Goal: Transaction & Acquisition: Purchase product/service

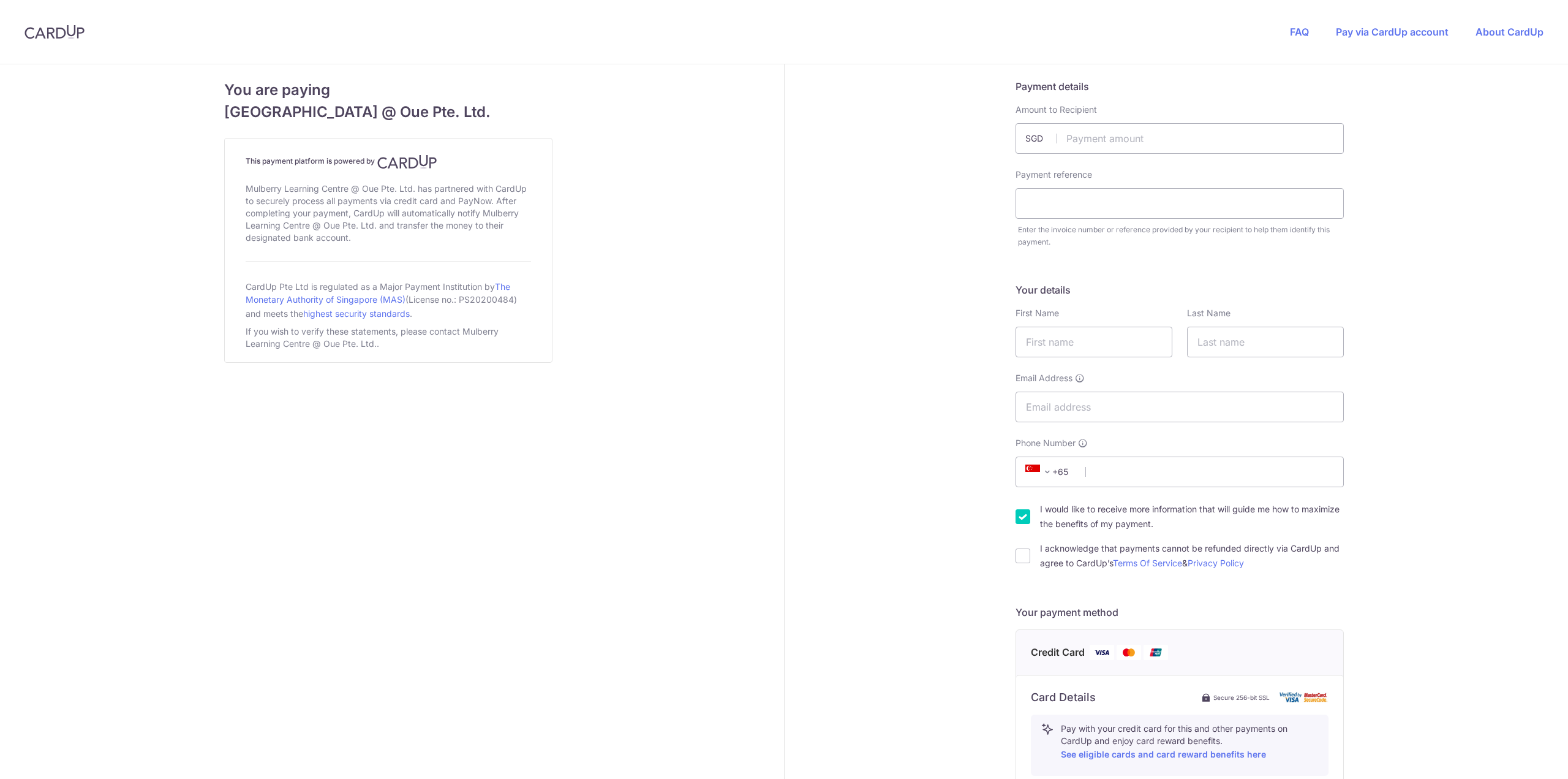
click at [1193, 151] on input "text" at bounding box center [1179, 138] width 328 height 31
click at [1099, 134] on input "text" at bounding box center [1179, 138] width 328 height 31
type input "2348.70"
type input "INV014539 [PERSON_NAME]"
click at [794, 195] on div "Payment details Amount to Recipient 2348.70 SGD Payment reference INV014539 [PE…" at bounding box center [1180, 629] width 791 height 1131
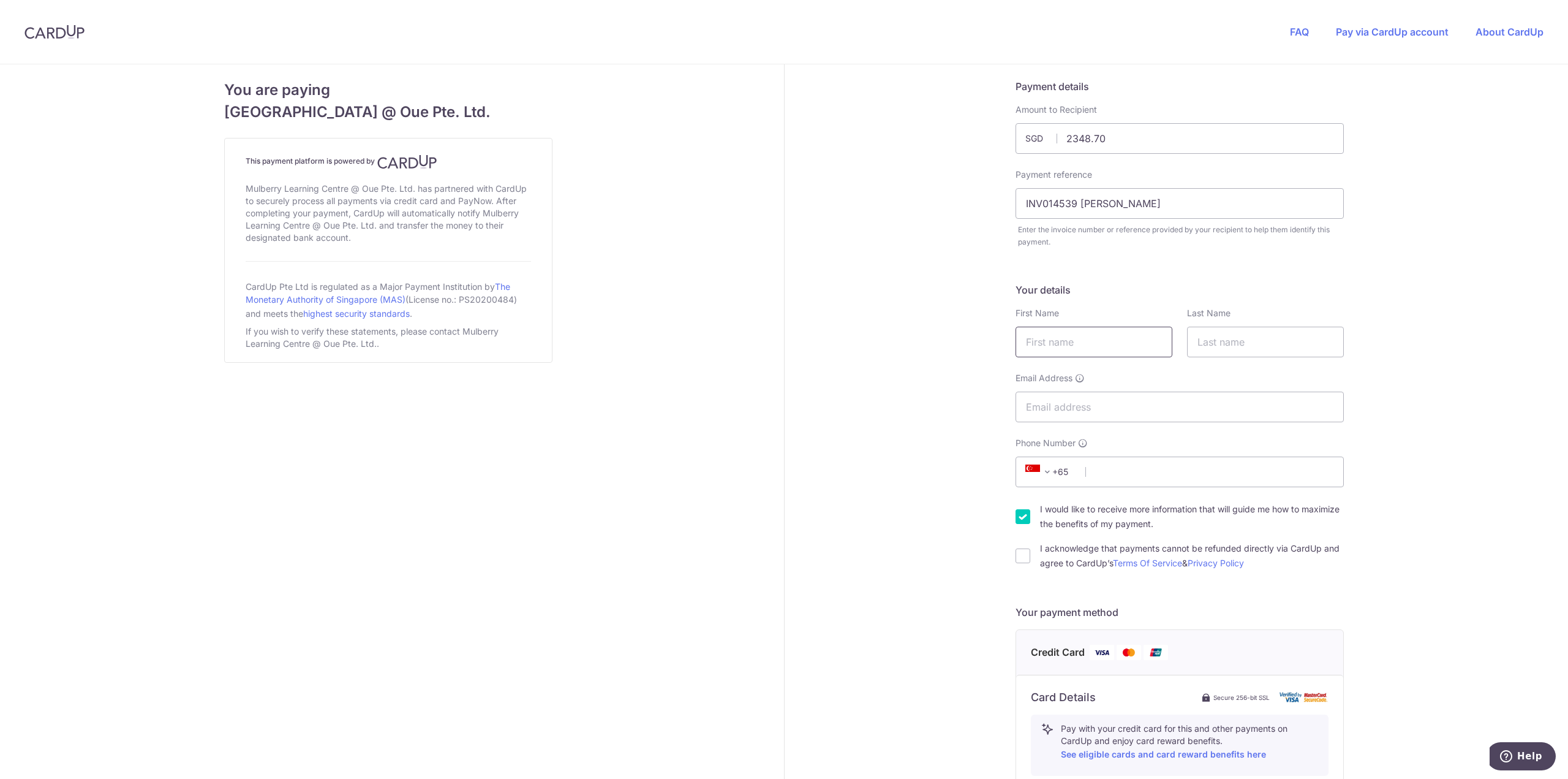
drag, startPoint x: 1083, startPoint y: 344, endPoint x: 1074, endPoint y: 354, distance: 13.5
click at [1082, 349] on input "text" at bounding box center [1094, 342] width 157 height 31
type input "[PERSON_NAME]"
type input "[EMAIL_ADDRESS][DOMAIN_NAME]"
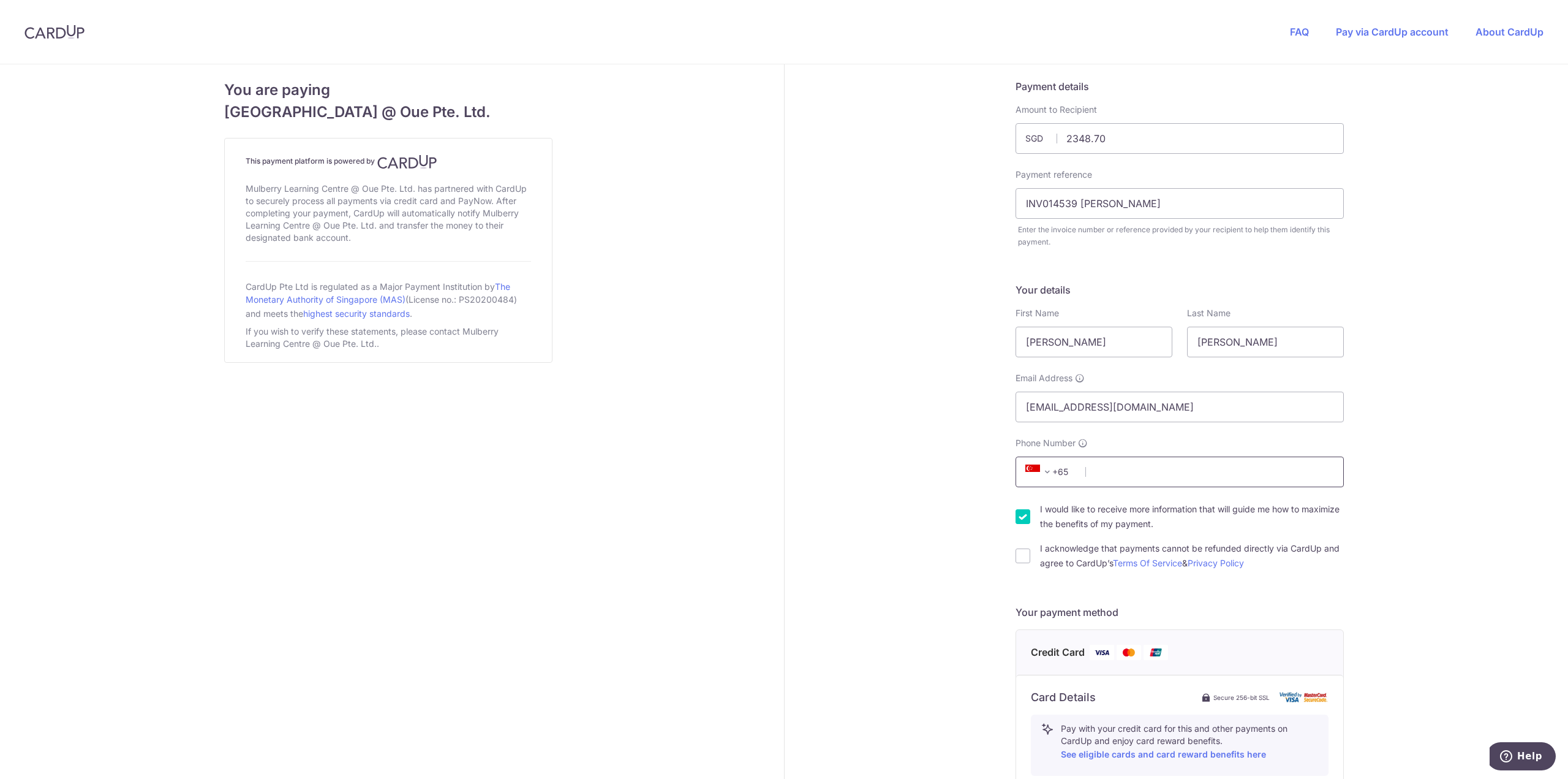
click at [1189, 472] on input "Phone Number" at bounding box center [1179, 472] width 328 height 31
type input "91479915"
drag, startPoint x: 1417, startPoint y: 590, endPoint x: 1250, endPoint y: 602, distance: 167.4
click at [1416, 590] on div "Payment details Amount to Recipient 2348.70 SGD Payment reference INV014539 [PE…" at bounding box center [1180, 629] width 791 height 1131
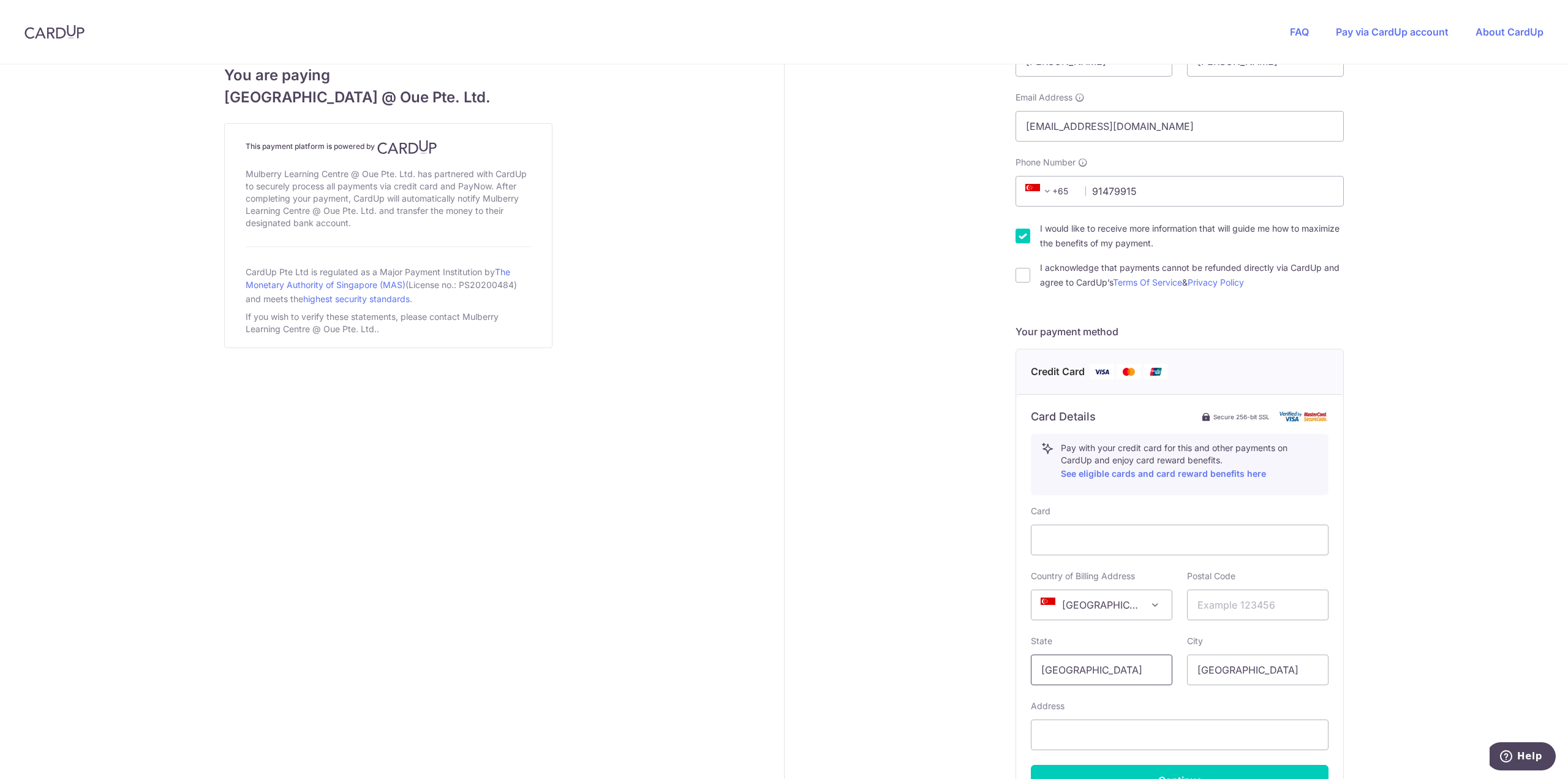
scroll to position [368, 0]
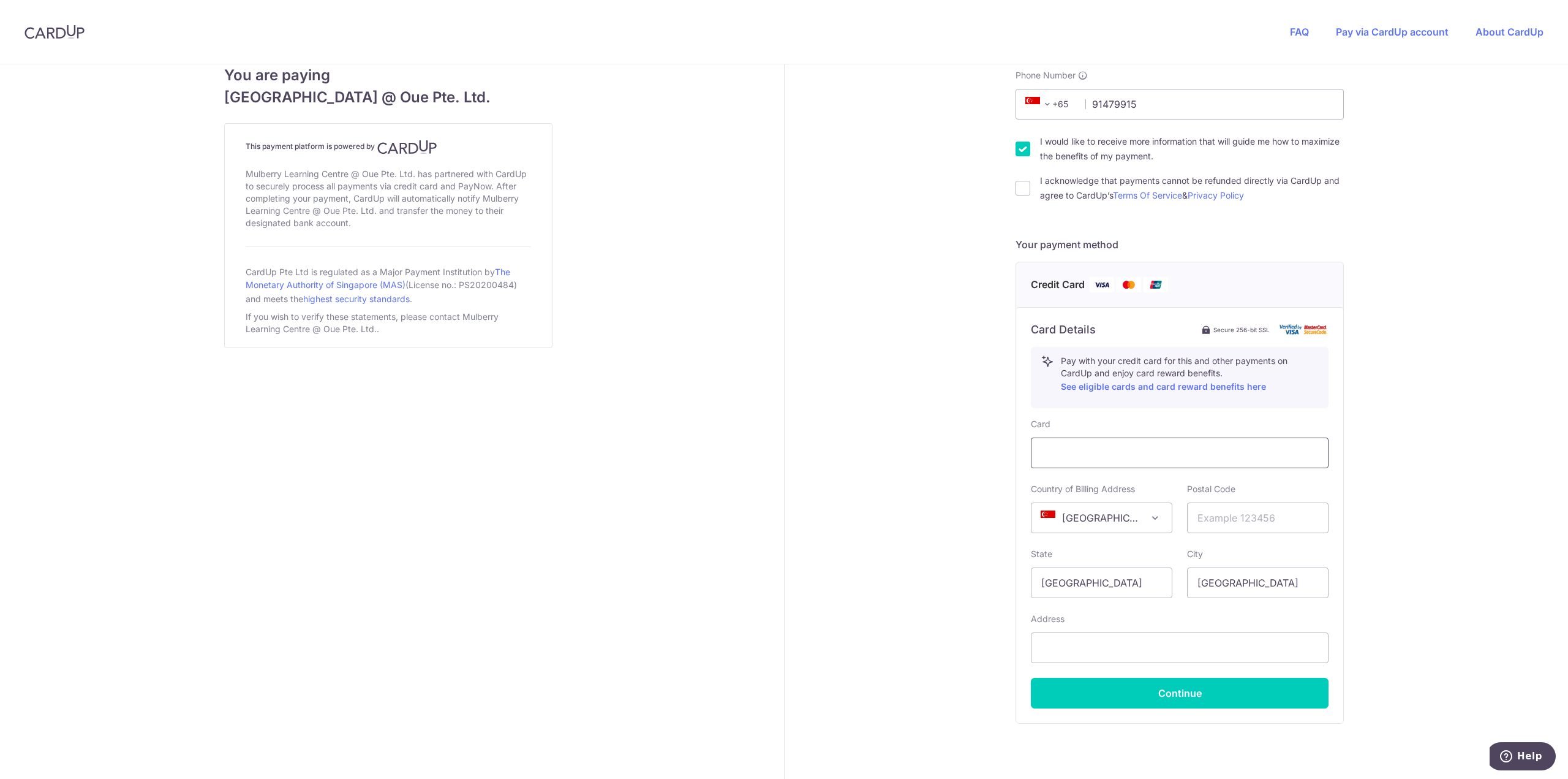
click at [1079, 461] on div at bounding box center [1180, 453] width 298 height 31
click at [1235, 527] on input "text" at bounding box center [1258, 518] width 142 height 31
type input "228096"
drag, startPoint x: 1161, startPoint y: 643, endPoint x: 1159, endPoint y: 650, distance: 7.3
click at [1159, 647] on div "Address" at bounding box center [1180, 637] width 298 height 50
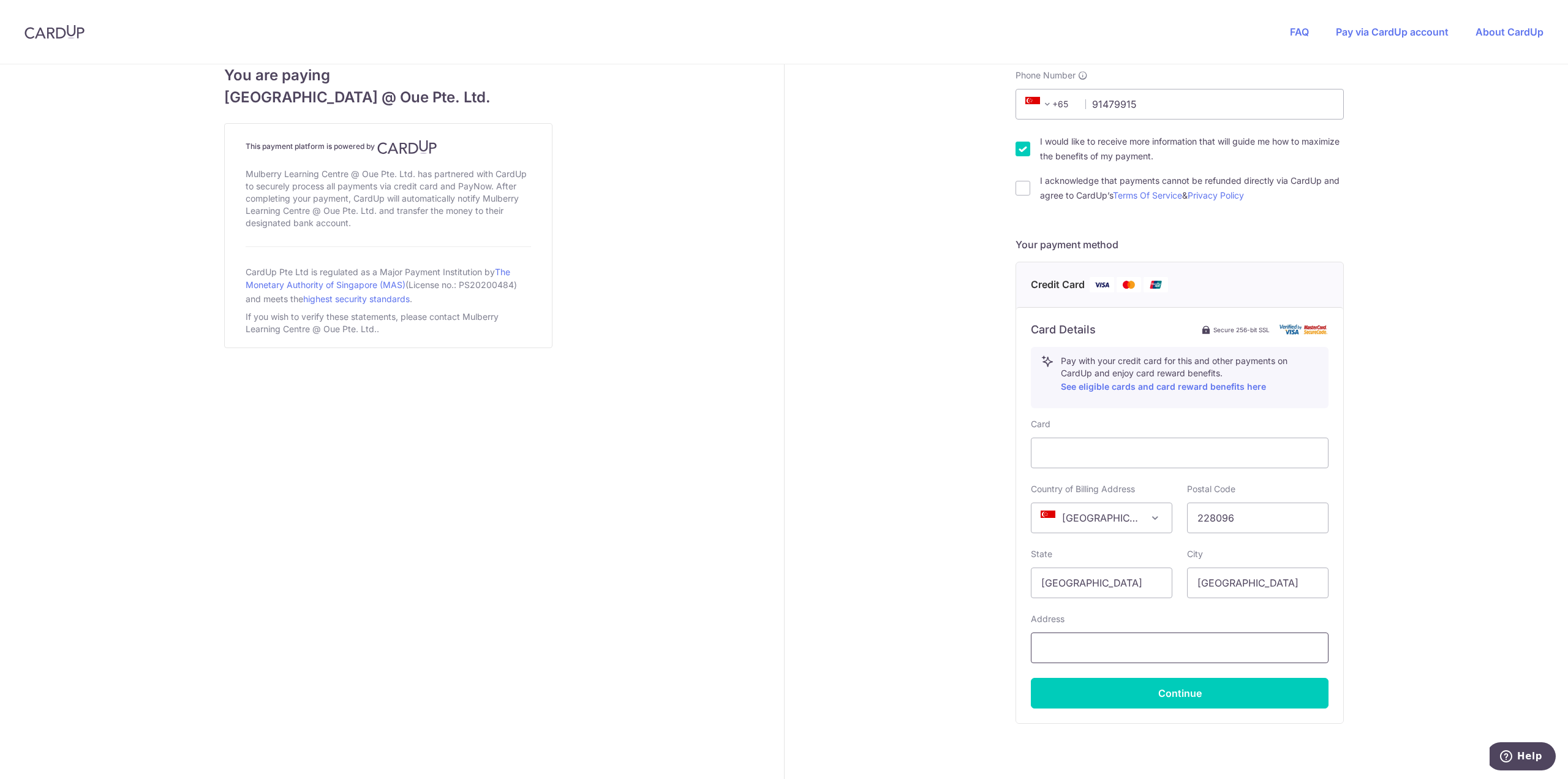
click at [1159, 650] on input "text" at bounding box center [1180, 648] width 298 height 31
type input "[STREET_ADDRESS][PERSON_NAME]"
click at [1502, 363] on div "Payment details Amount to Recipient 2348.70 SGD Payment reference INV014539 [PE…" at bounding box center [1180, 262] width 791 height 1131
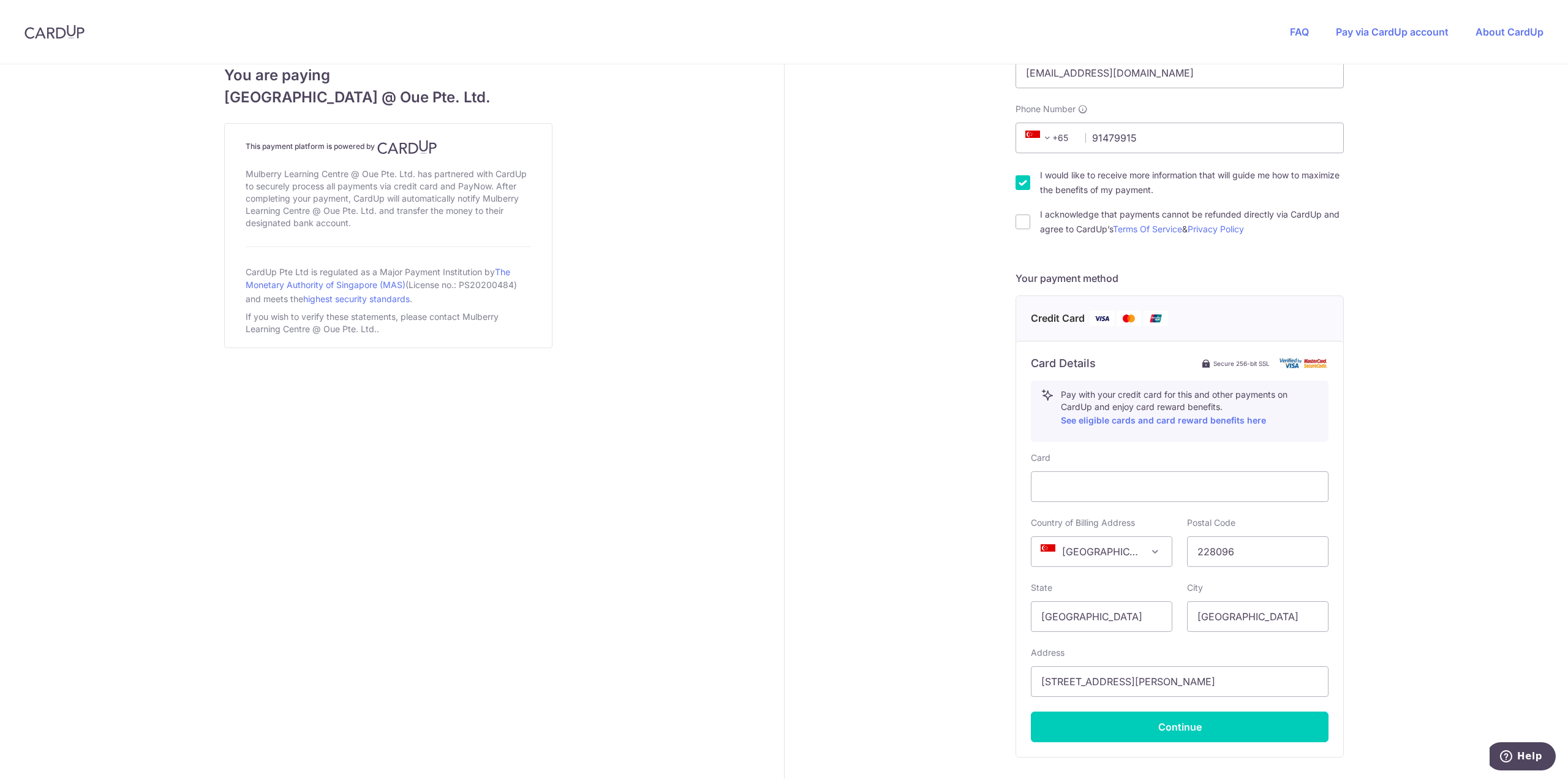
scroll to position [417, 0]
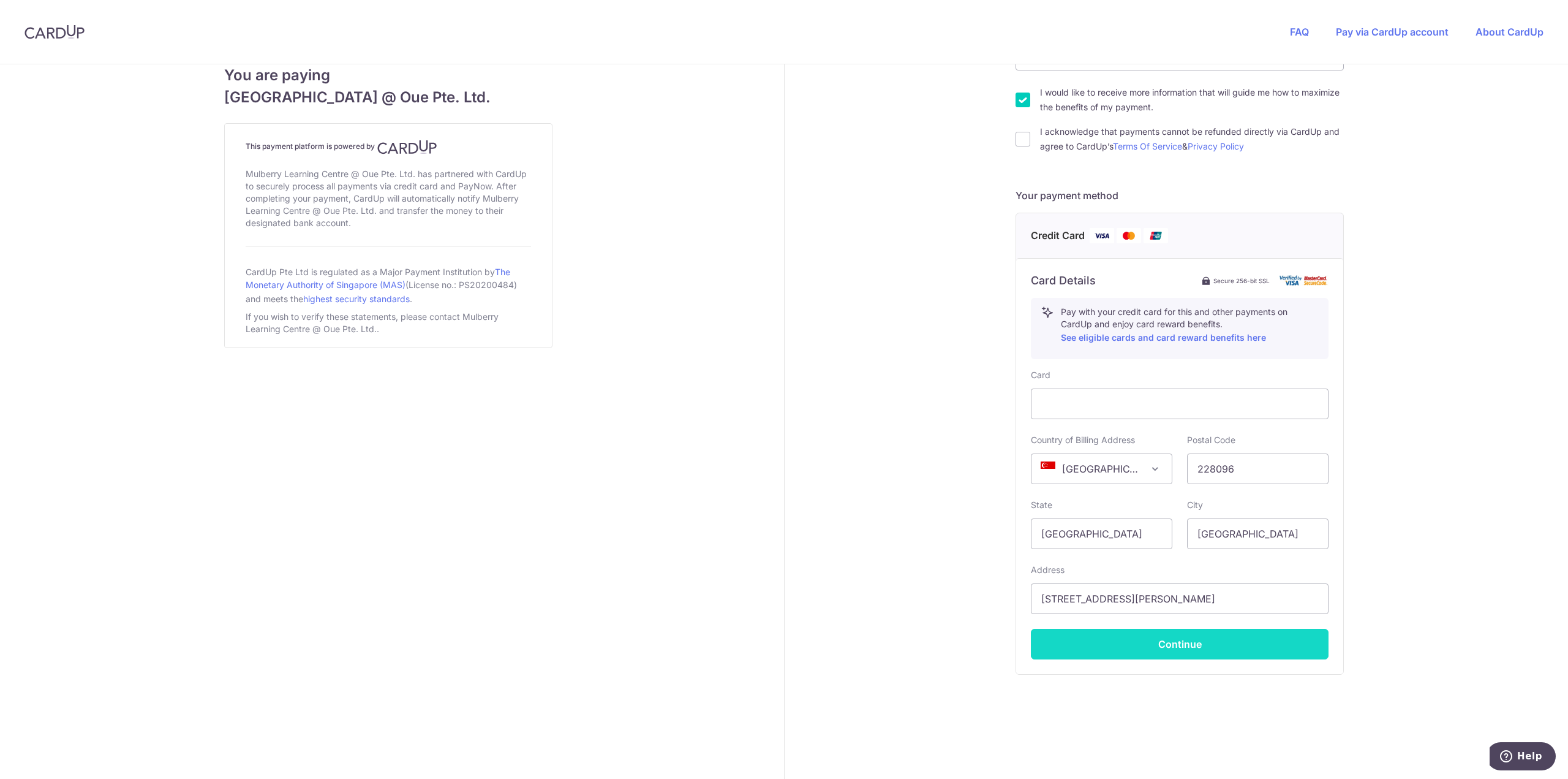
click at [1103, 631] on button "Continue" at bounding box center [1180, 644] width 298 height 31
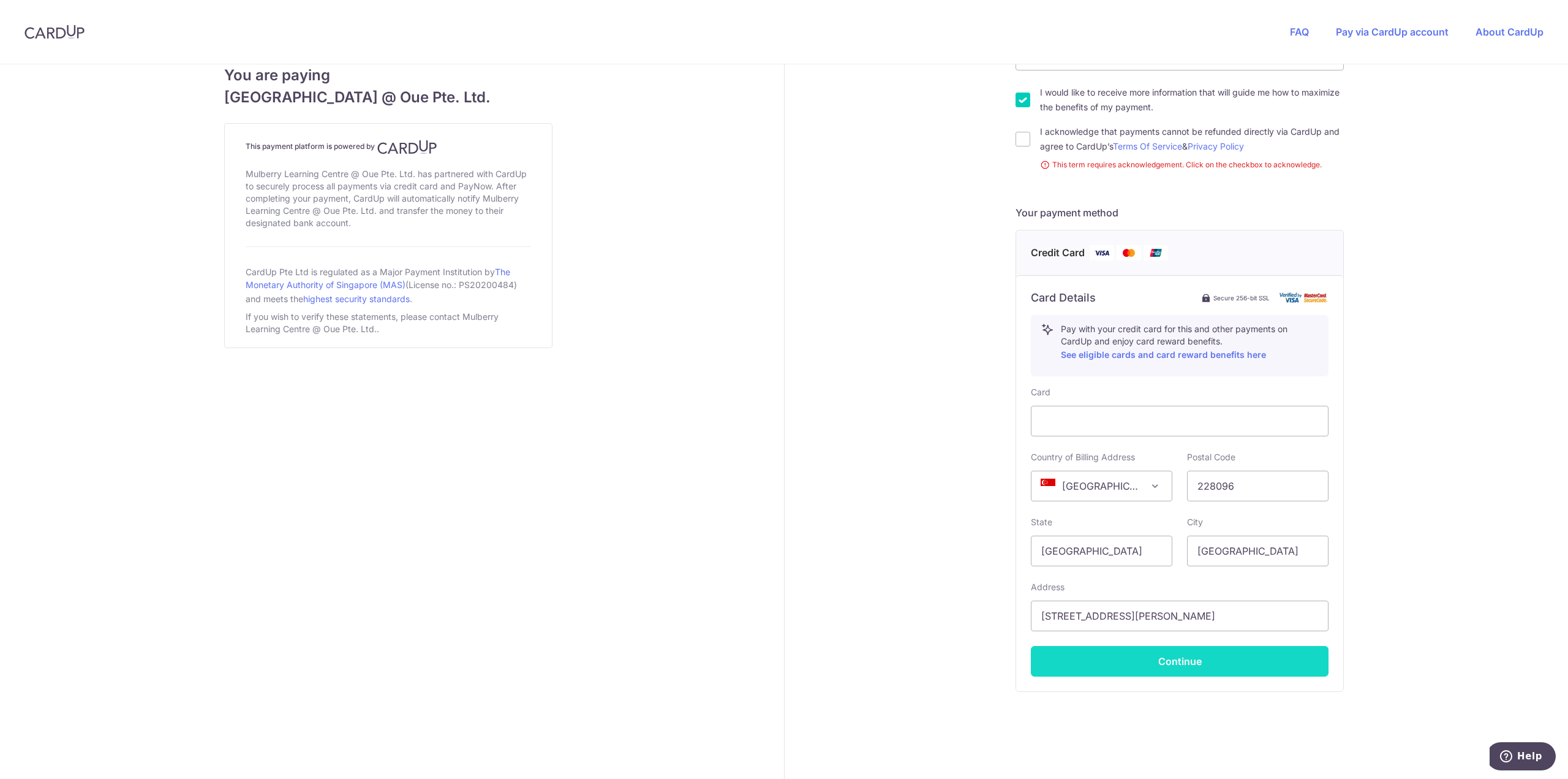
click at [1088, 662] on button "Continue" at bounding box center [1180, 662] width 298 height 31
click at [1184, 666] on button "Continue" at bounding box center [1180, 662] width 298 height 31
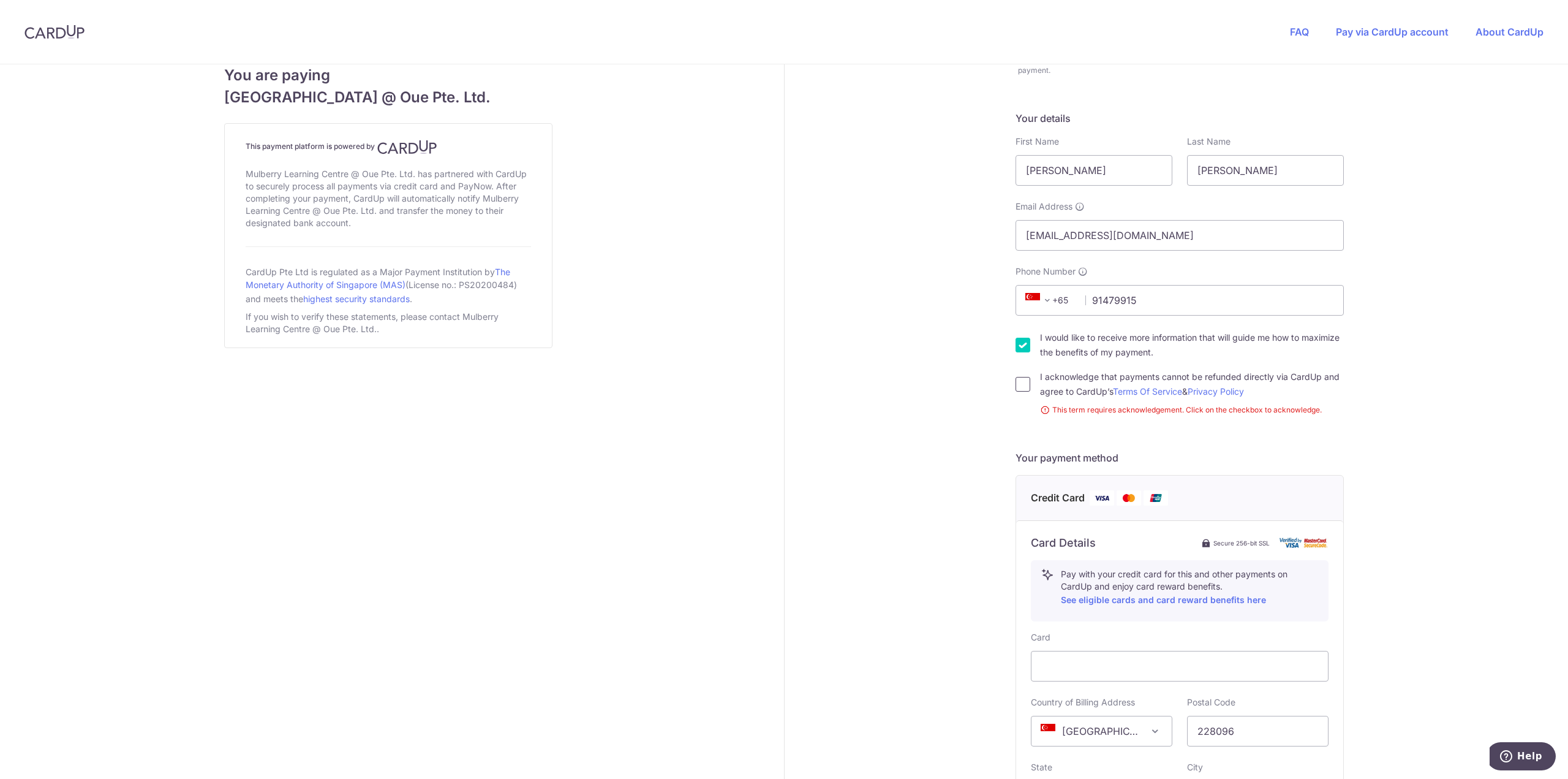
click at [1024, 381] on input "I acknowledge that payments cannot be refunded directly via CardUp and agree to…" at bounding box center [1023, 384] width 15 height 15
checkbox input "true"
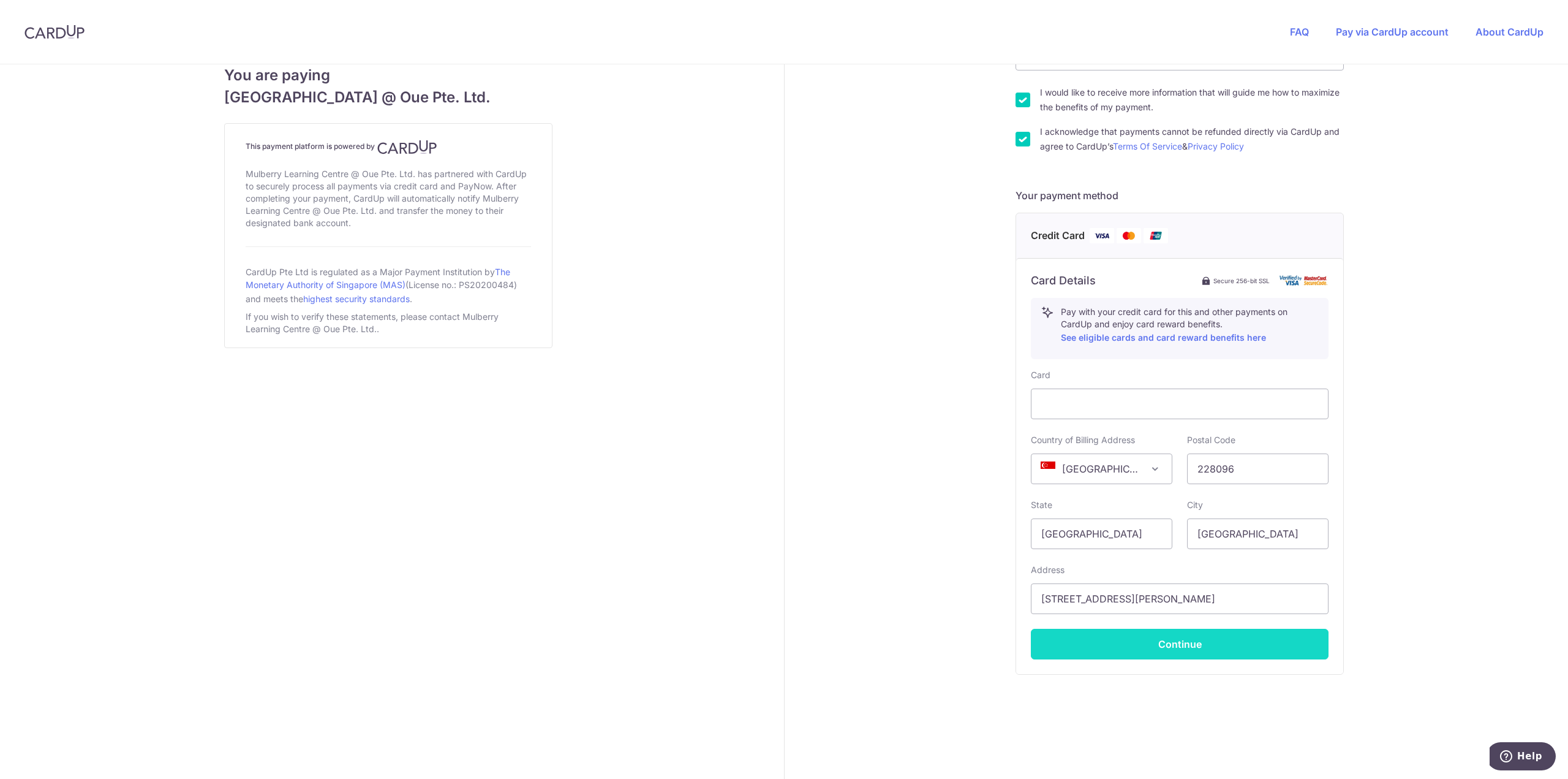
drag, startPoint x: 1145, startPoint y: 626, endPoint x: 1146, endPoint y: 635, distance: 9.1
click at [1146, 635] on div "Card Country of Billing Address [GEOGRAPHIC_DATA] [GEOGRAPHIC_DATA] [GEOGRAPHIC…" at bounding box center [1180, 514] width 298 height 291
click at [1146, 635] on button "Continue" at bounding box center [1180, 644] width 298 height 31
type input "**** 2042"
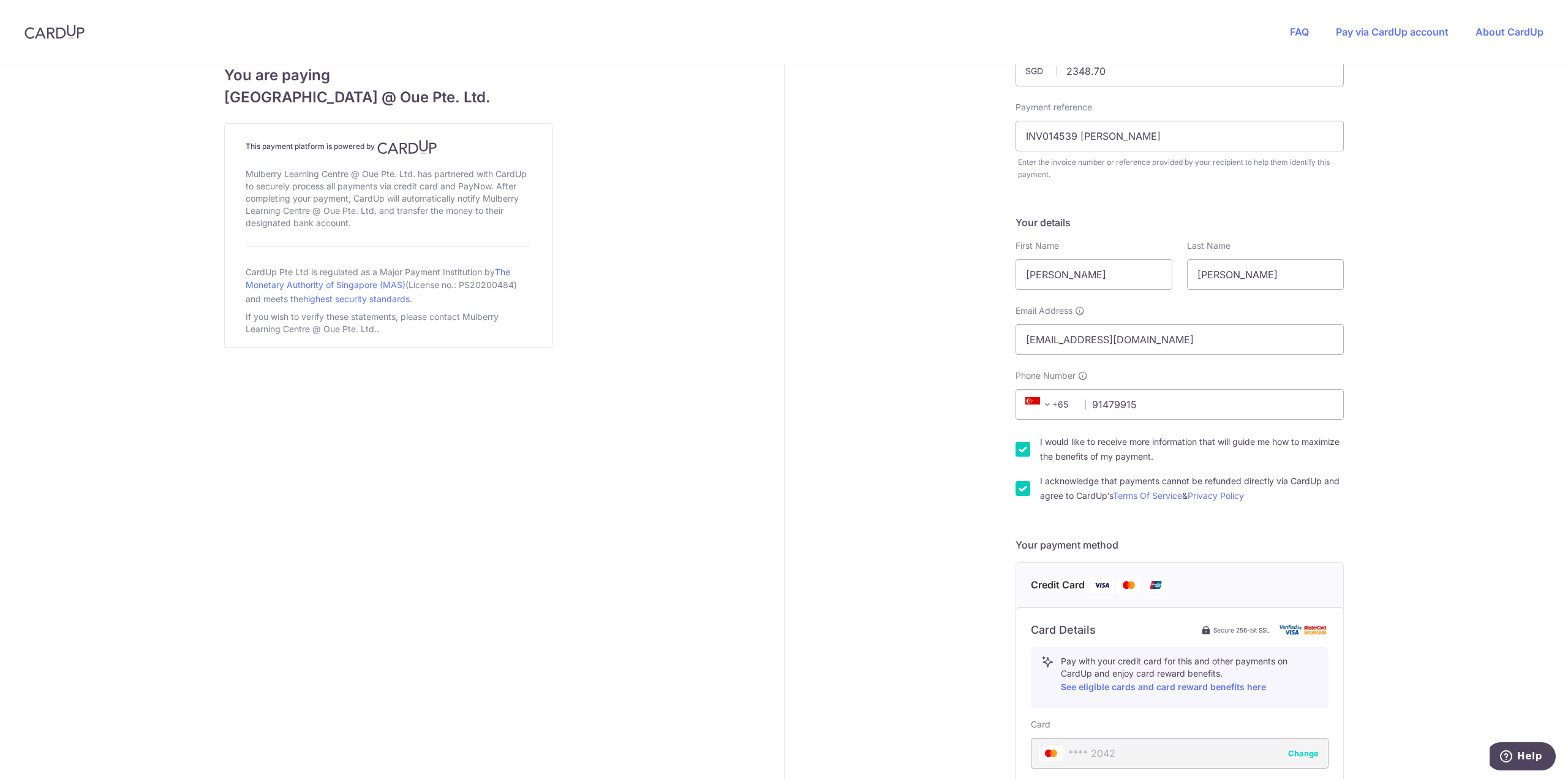
scroll to position [291, 0]
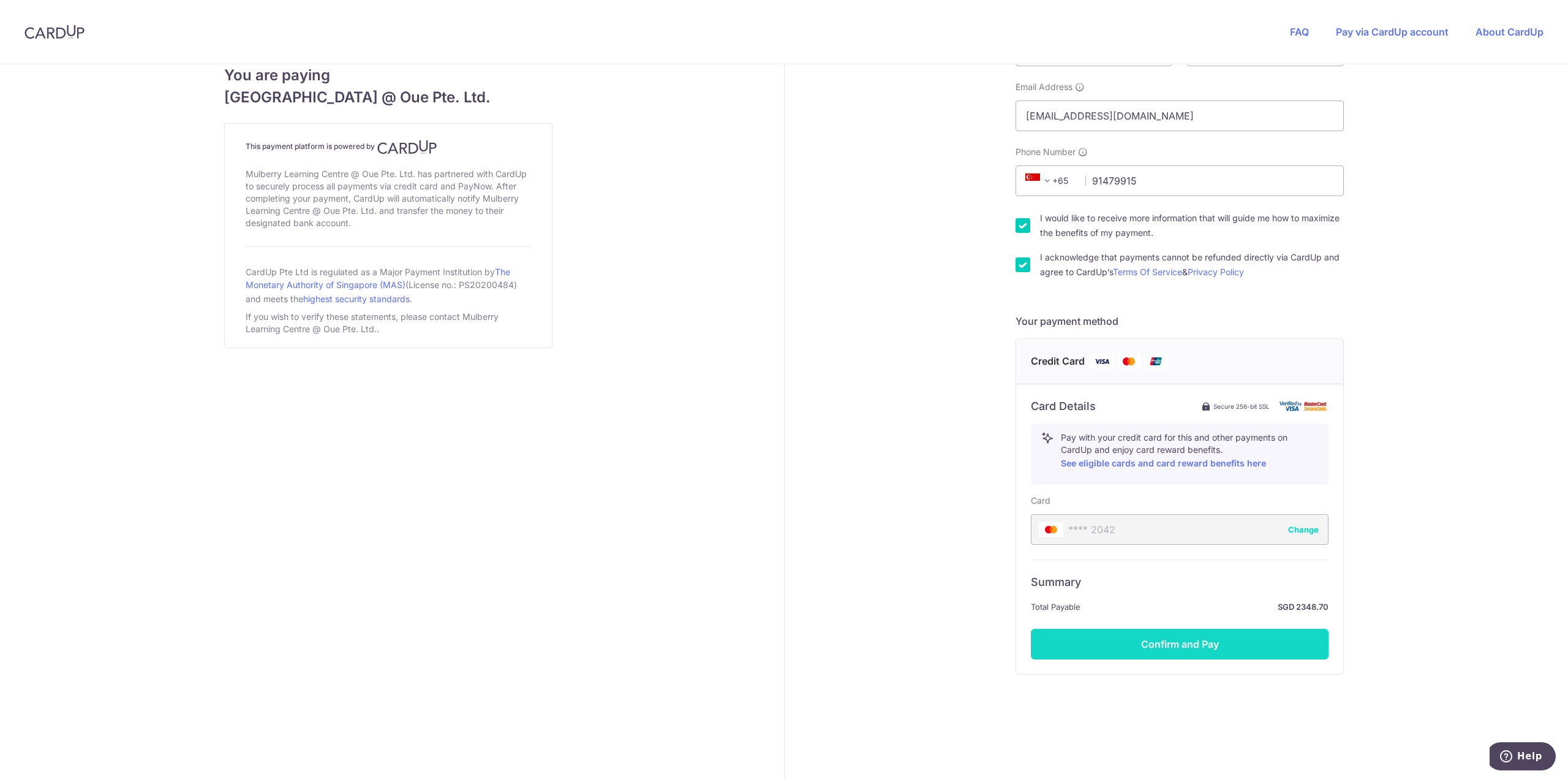
click at [1229, 647] on button "Confirm and Pay" at bounding box center [1180, 644] width 298 height 31
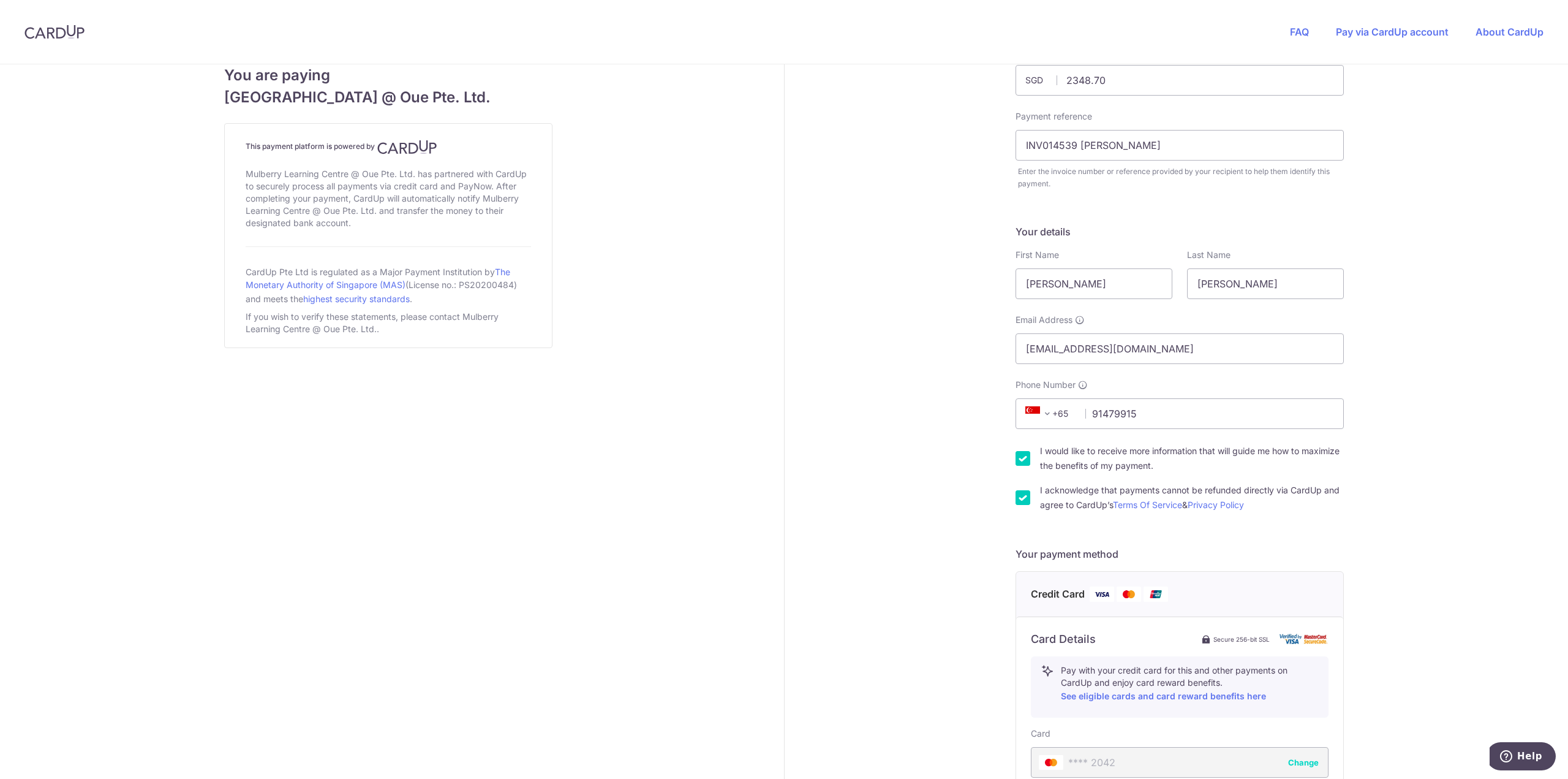
scroll to position [0, 0]
